Goal: Transaction & Acquisition: Book appointment/travel/reservation

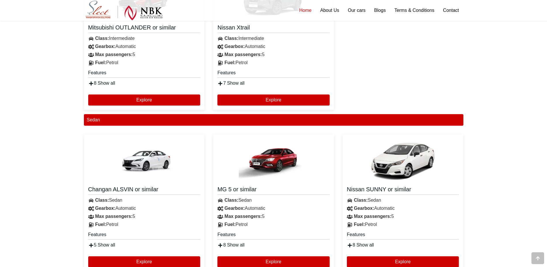
scroll to position [664, 0]
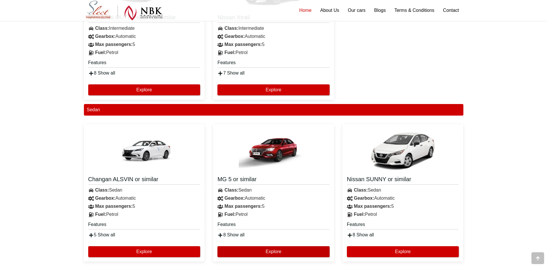
click at [255, 250] on button "Explore" at bounding box center [274, 251] width 112 height 11
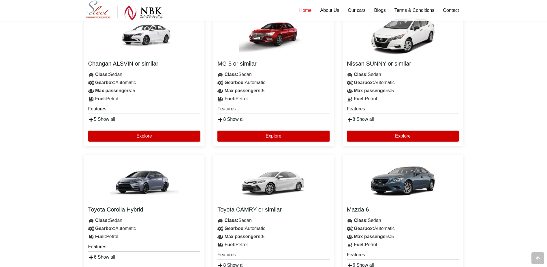
scroll to position [808, 0]
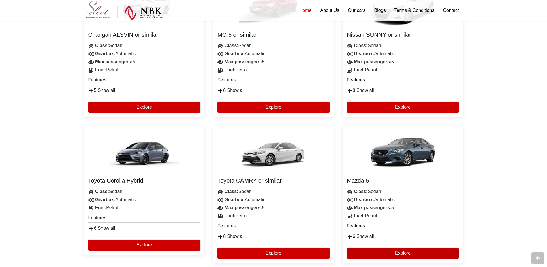
click at [405, 255] on button "Explore" at bounding box center [403, 252] width 112 height 11
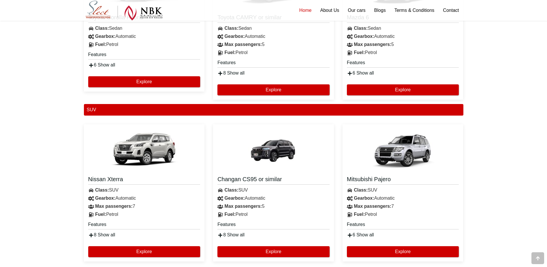
scroll to position [981, 0]
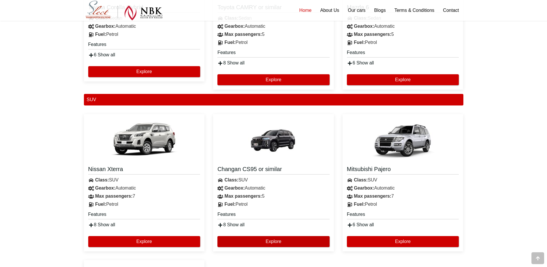
click at [278, 242] on button "Explore" at bounding box center [274, 241] width 112 height 11
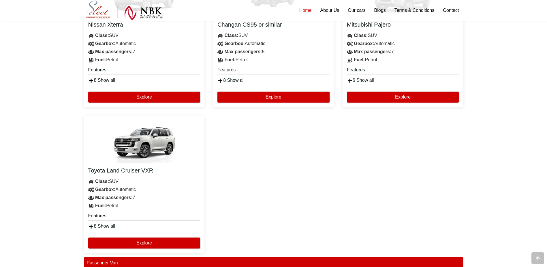
scroll to position [1154, 0]
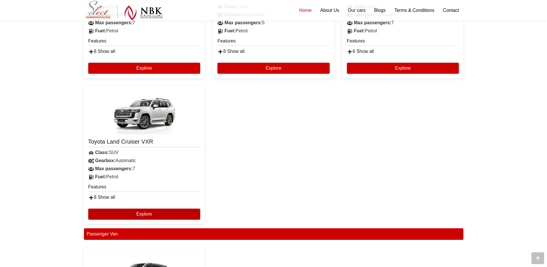
click at [144, 209] on button "Explore" at bounding box center [144, 213] width 112 height 11
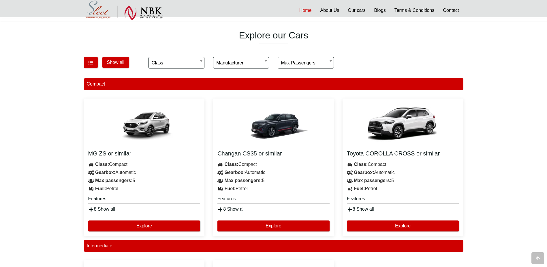
scroll to position [375, 0]
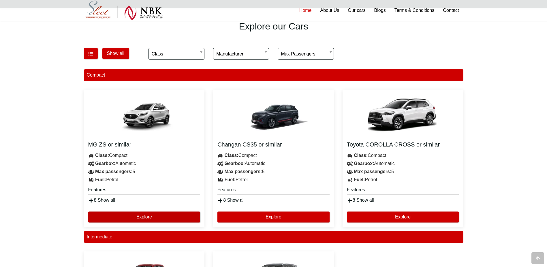
click at [144, 215] on button "Explore" at bounding box center [144, 216] width 112 height 11
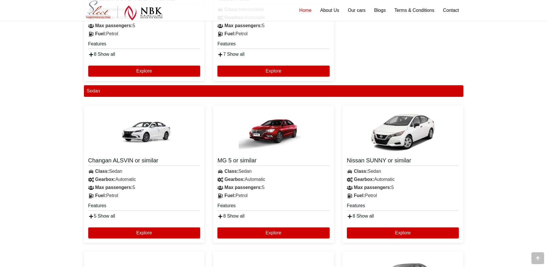
scroll to position [693, 0]
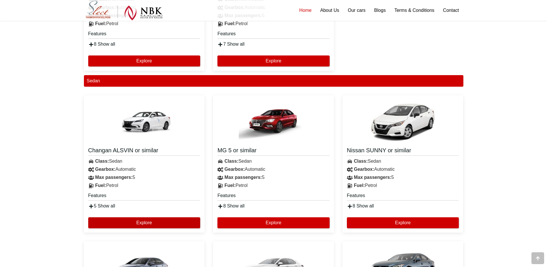
click at [149, 223] on button "Explore" at bounding box center [144, 222] width 112 height 11
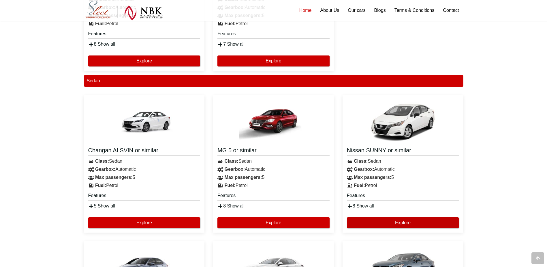
click at [398, 222] on button "Explore" at bounding box center [403, 222] width 112 height 11
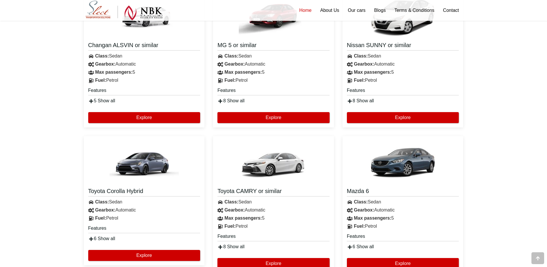
scroll to position [808, 0]
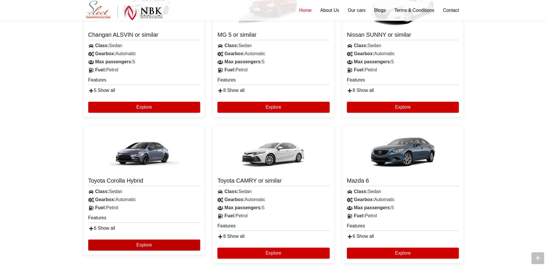
click at [145, 246] on button "Explore" at bounding box center [144, 244] width 112 height 11
